Goal: Contribute content

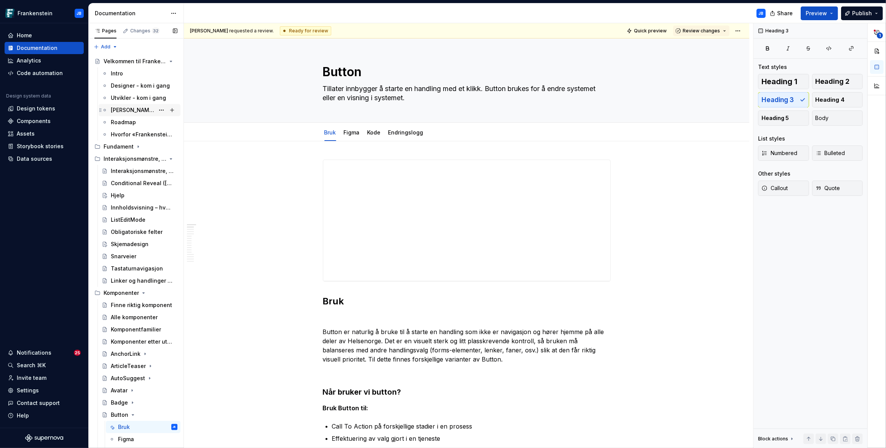
click at [125, 111] on div "[PERSON_NAME]?" at bounding box center [133, 110] width 44 height 8
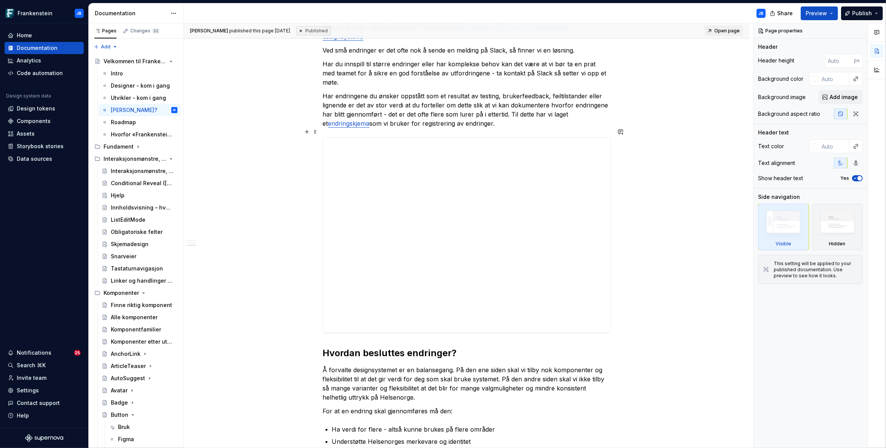
scroll to position [233, 0]
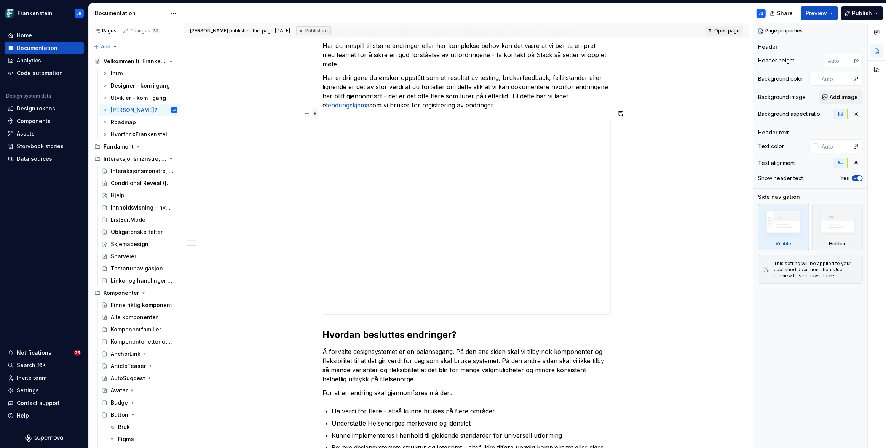
click at [315, 114] on span at bounding box center [315, 113] width 6 height 11
type textarea "*"
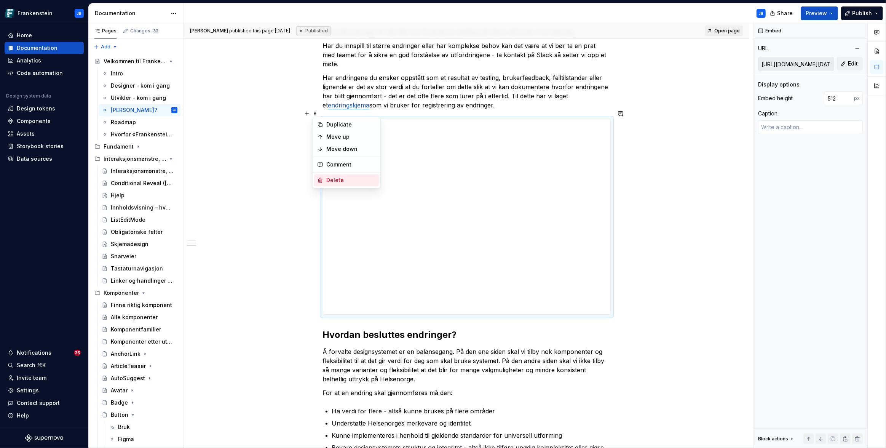
click at [334, 180] on div "Delete" at bounding box center [351, 180] width 50 height 8
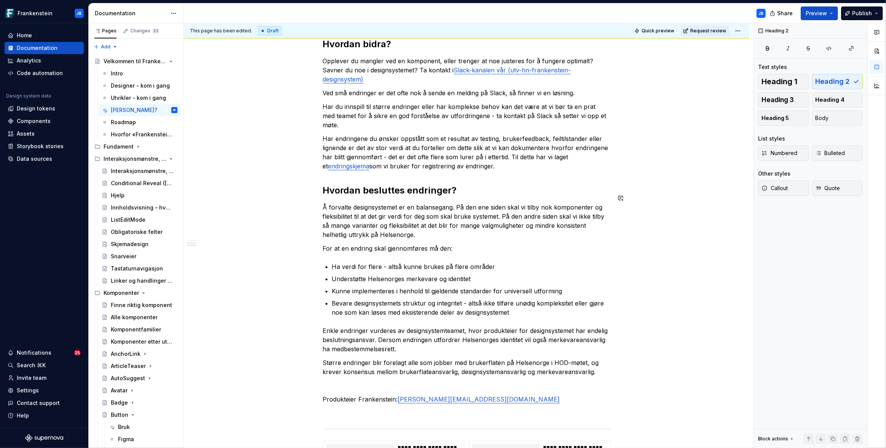
scroll to position [171, 0]
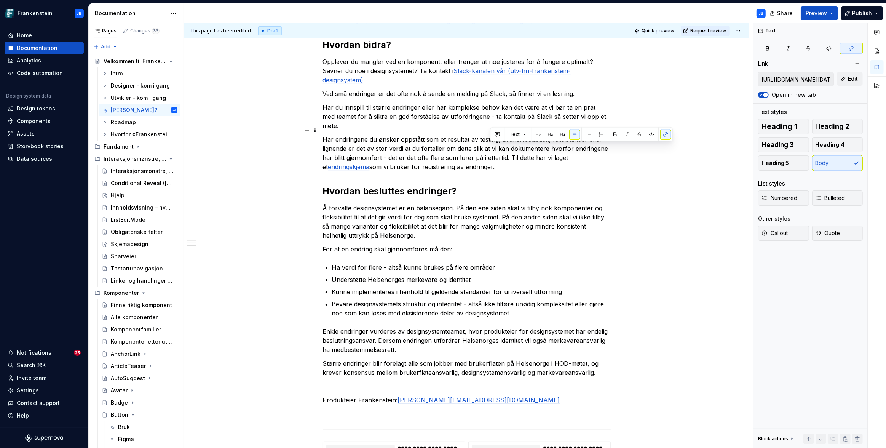
drag, startPoint x: 509, startPoint y: 148, endPoint x: 509, endPoint y: 158, distance: 9.5
click at [509, 158] on p "Har endringene du ønsker oppstått som et resultat av testing, brukerfeedback, f…" at bounding box center [467, 153] width 288 height 37
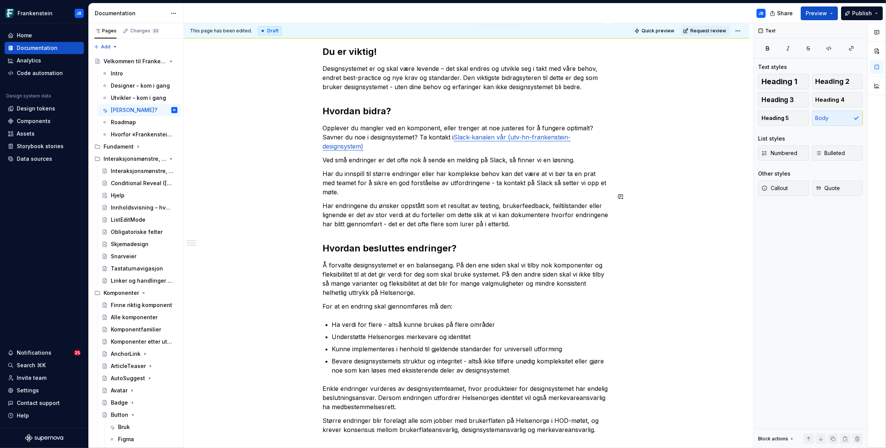
scroll to position [97, 0]
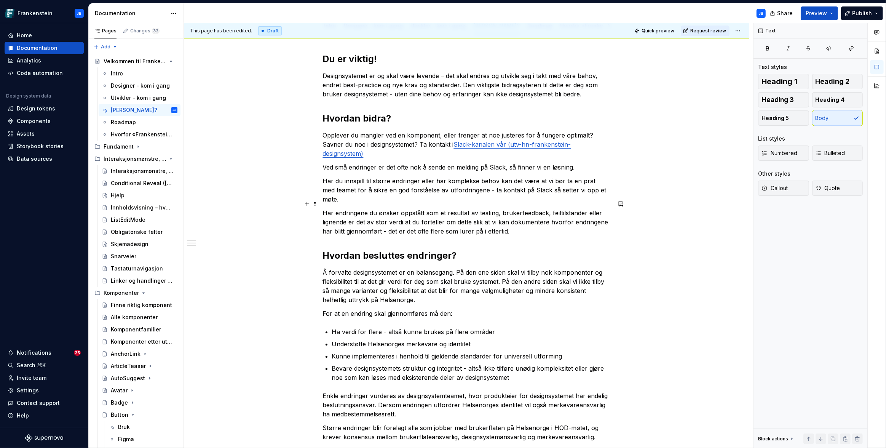
click at [400, 208] on p "Har endringene du ønsker oppstått som et resultat av testing, brukerfeedback, f…" at bounding box center [467, 221] width 288 height 27
click at [862, 13] on span "Publish" at bounding box center [862, 14] width 20 height 8
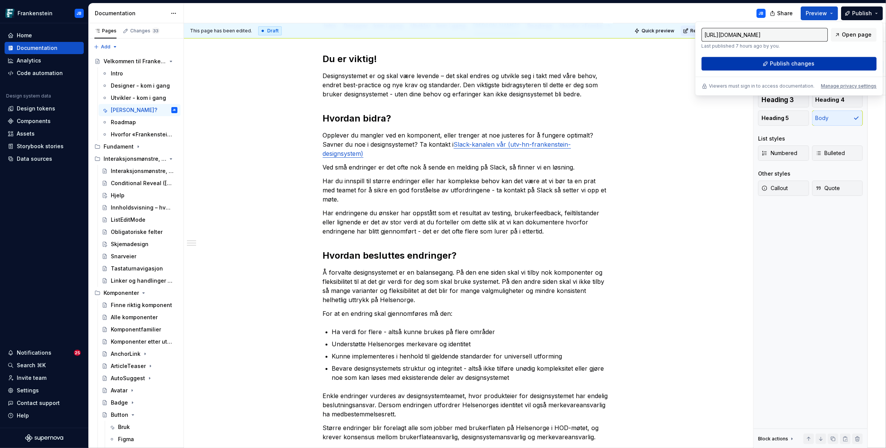
click at [798, 62] on span "Publish changes" at bounding box center [792, 64] width 45 height 8
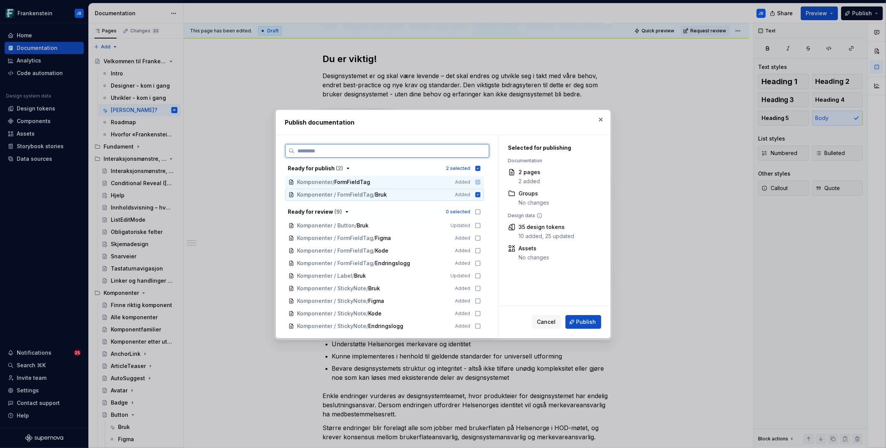
click at [477, 195] on icon at bounding box center [477, 194] width 5 height 5
click at [479, 182] on icon at bounding box center [477, 181] width 5 height 5
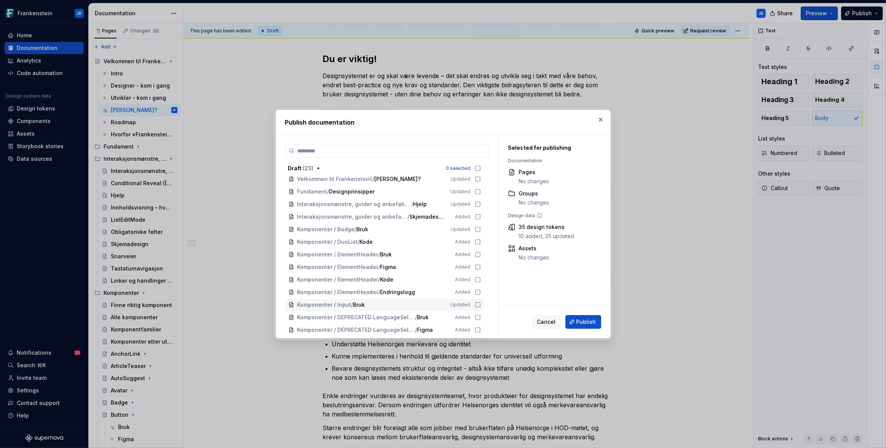
scroll to position [0, 0]
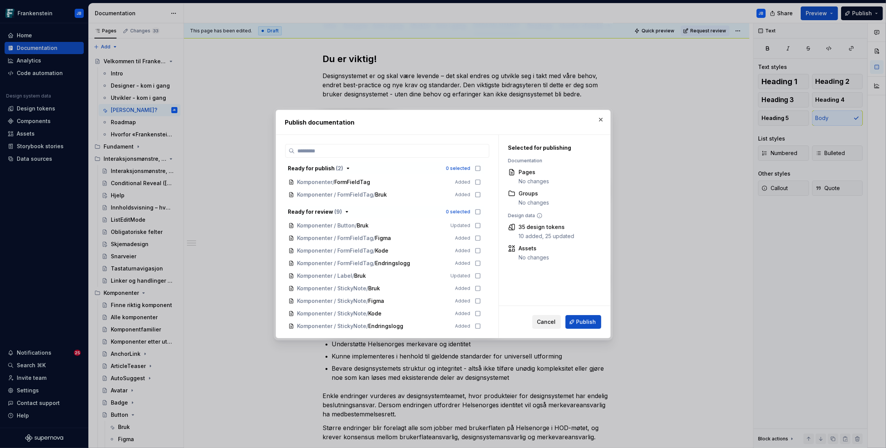
click at [552, 315] on button "Cancel" at bounding box center [546, 322] width 29 height 14
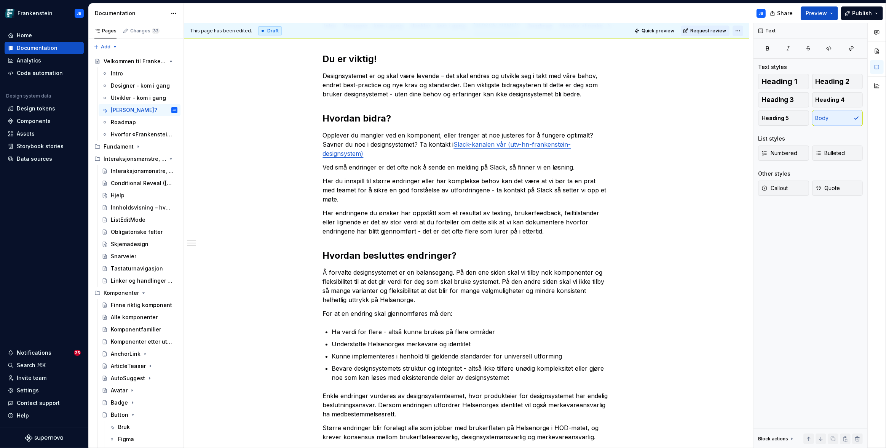
click at [739, 29] on html "Frankenstein JB Home Documentation Analytics Code automation Design system data…" at bounding box center [443, 224] width 886 height 448
click at [701, 31] on html "Frankenstein JB Home Documentation Analytics Code automation Design system data…" at bounding box center [443, 224] width 886 height 448
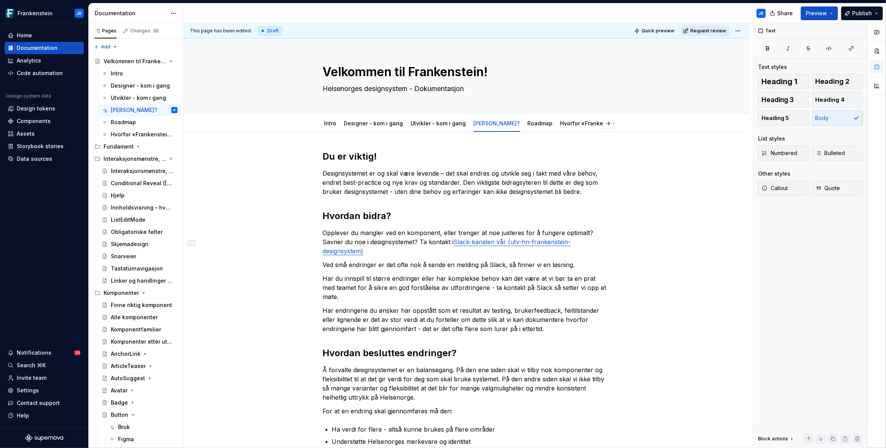
click at [706, 30] on span "Request review" at bounding box center [708, 31] width 36 height 6
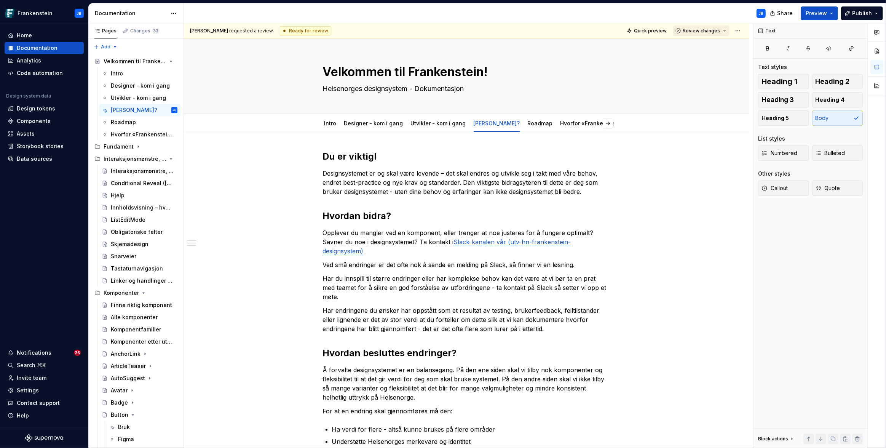
click at [706, 30] on span "Review changes" at bounding box center [701, 31] width 37 height 6
click at [705, 43] on div "Approve" at bounding box center [722, 46] width 67 height 8
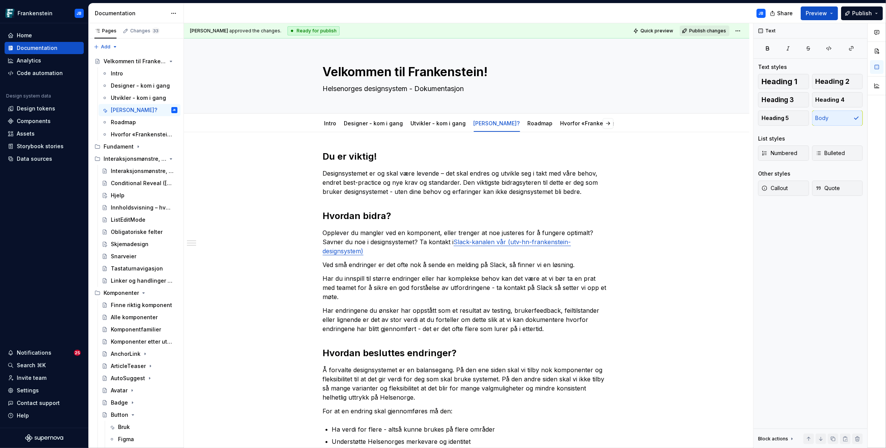
click at [714, 30] on span "Publish changes" at bounding box center [707, 31] width 37 height 6
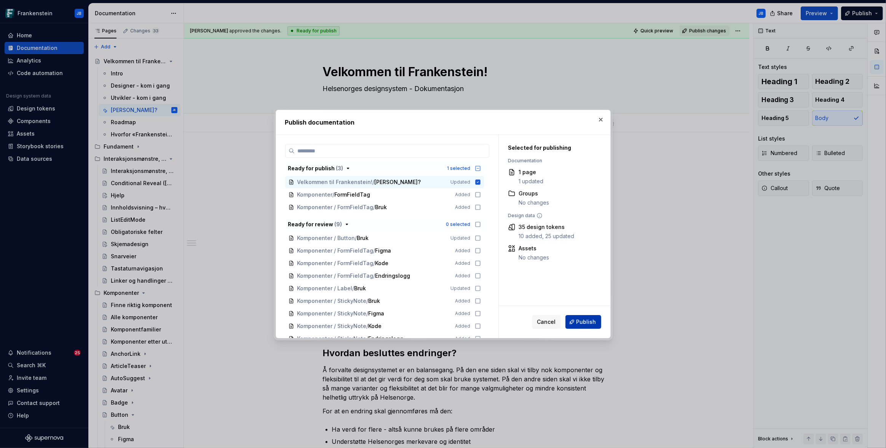
click at [587, 320] on span "Publish" at bounding box center [587, 322] width 20 height 8
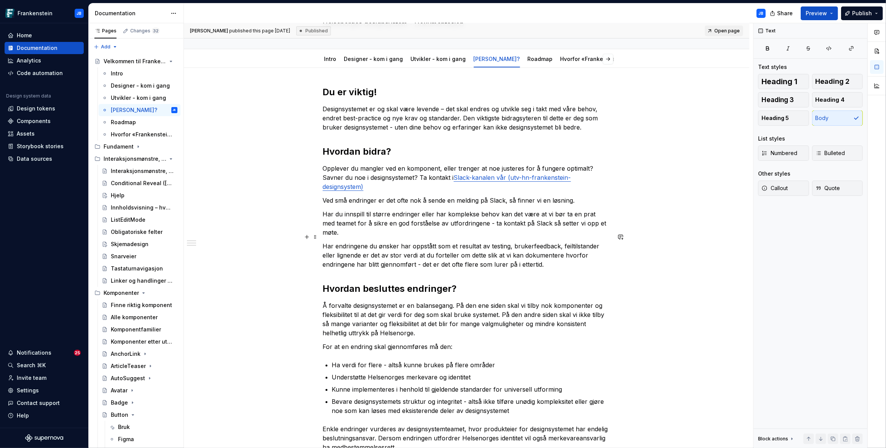
scroll to position [85, 0]
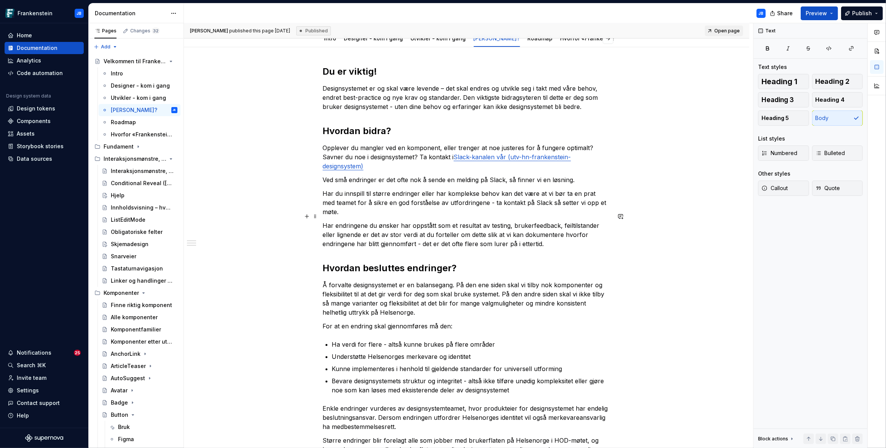
click at [545, 233] on p "Har endringene du ønsker har oppstått som et resultat av testing, brukerfeedbac…" at bounding box center [467, 234] width 288 height 27
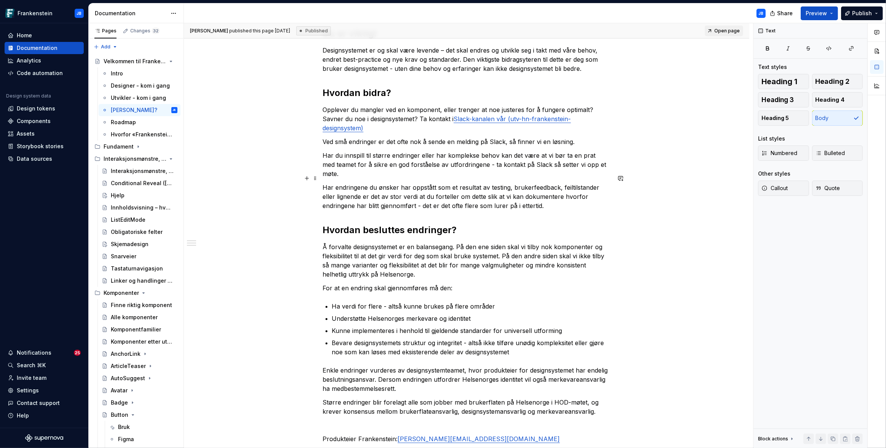
scroll to position [0, 0]
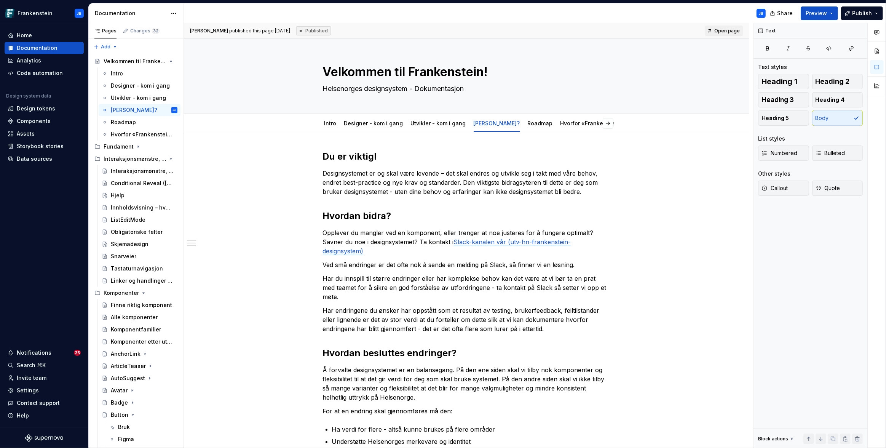
type textarea "*"
